Goal: Task Accomplishment & Management: Manage account settings

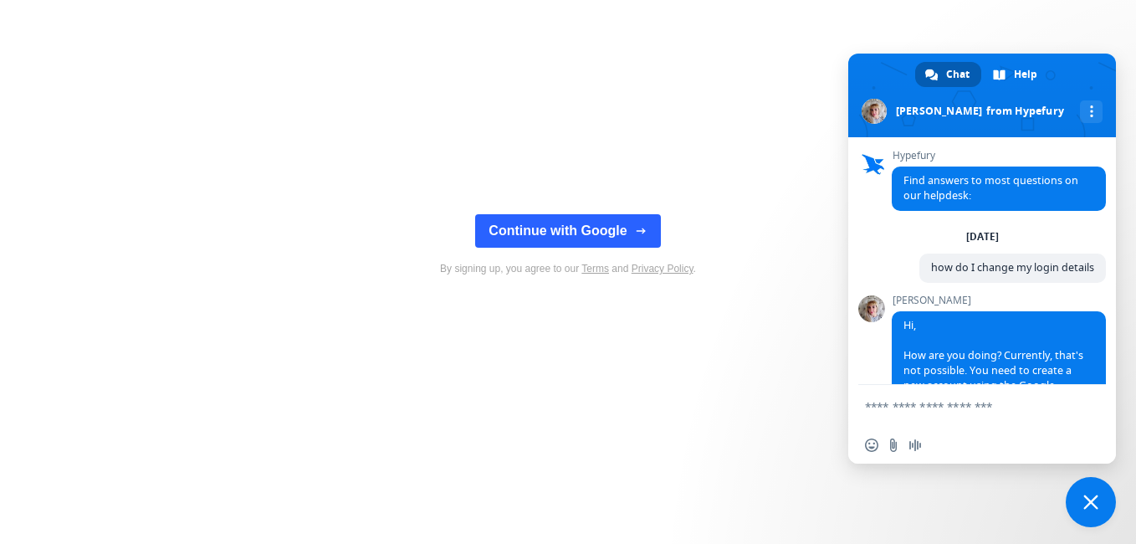
scroll to position [187, 0]
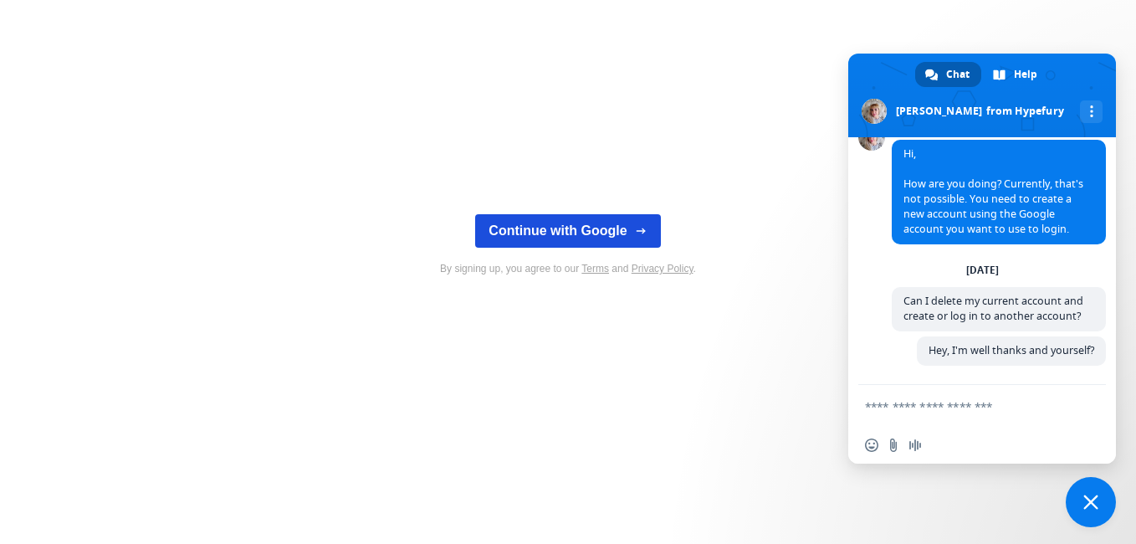
click at [548, 223] on button "Continue with Google" at bounding box center [567, 230] width 185 height 33
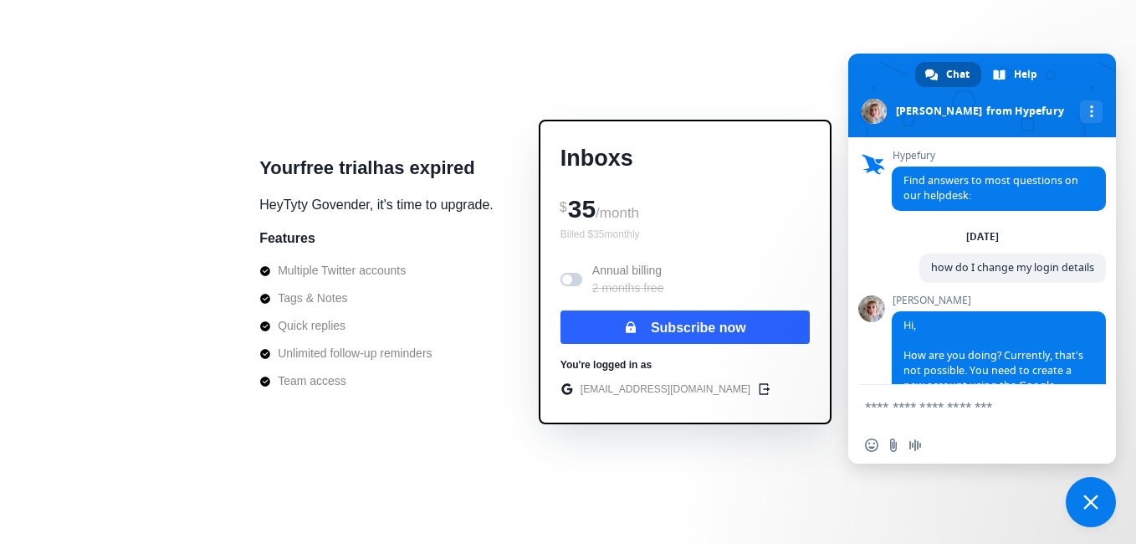
scroll to position [187, 0]
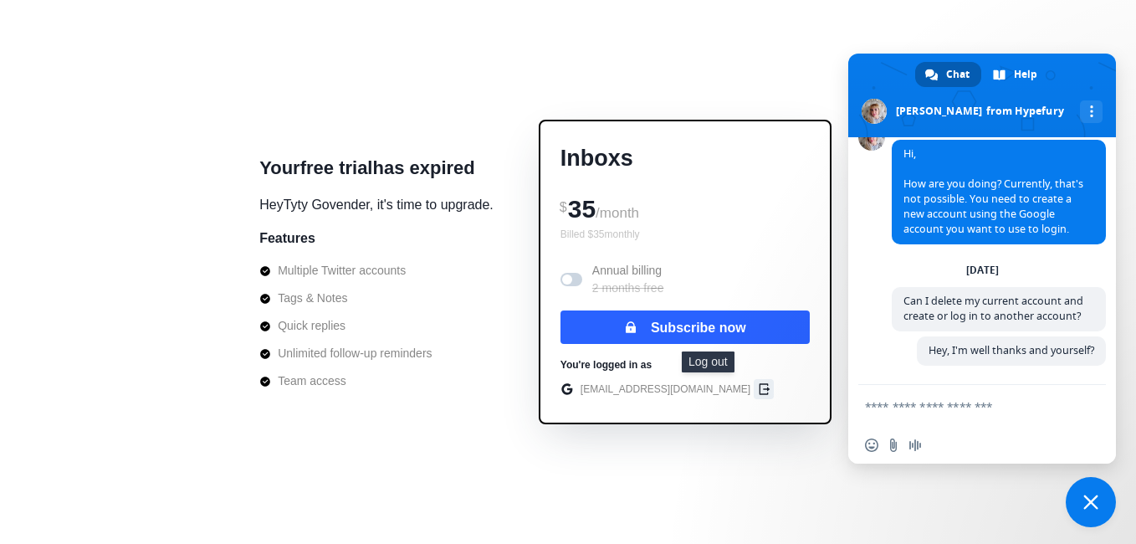
click at [754, 392] on button "edit" at bounding box center [764, 389] width 20 height 20
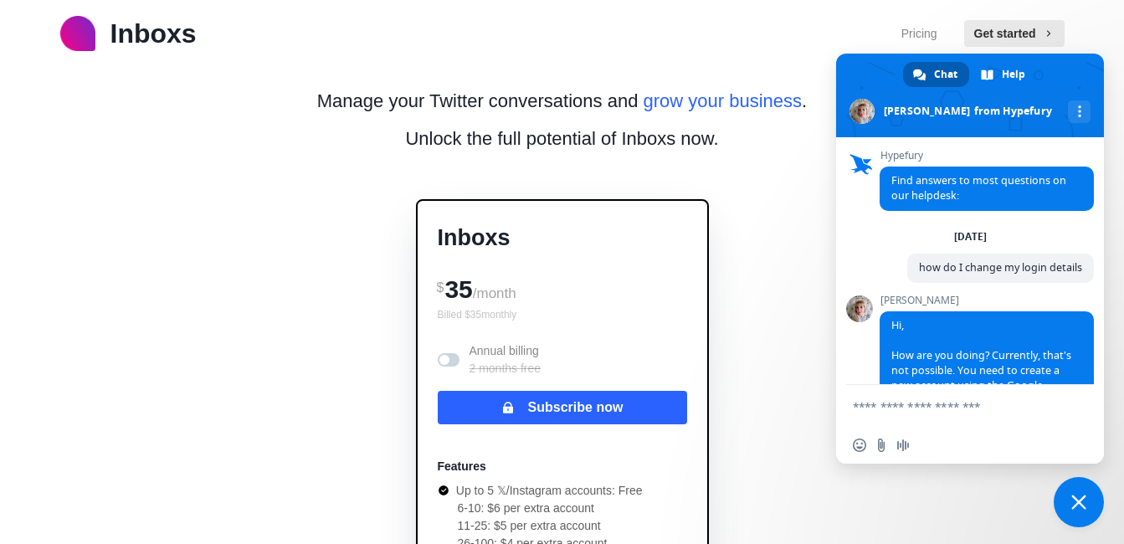
scroll to position [187, 0]
